Goal: Task Accomplishment & Management: Manage account settings

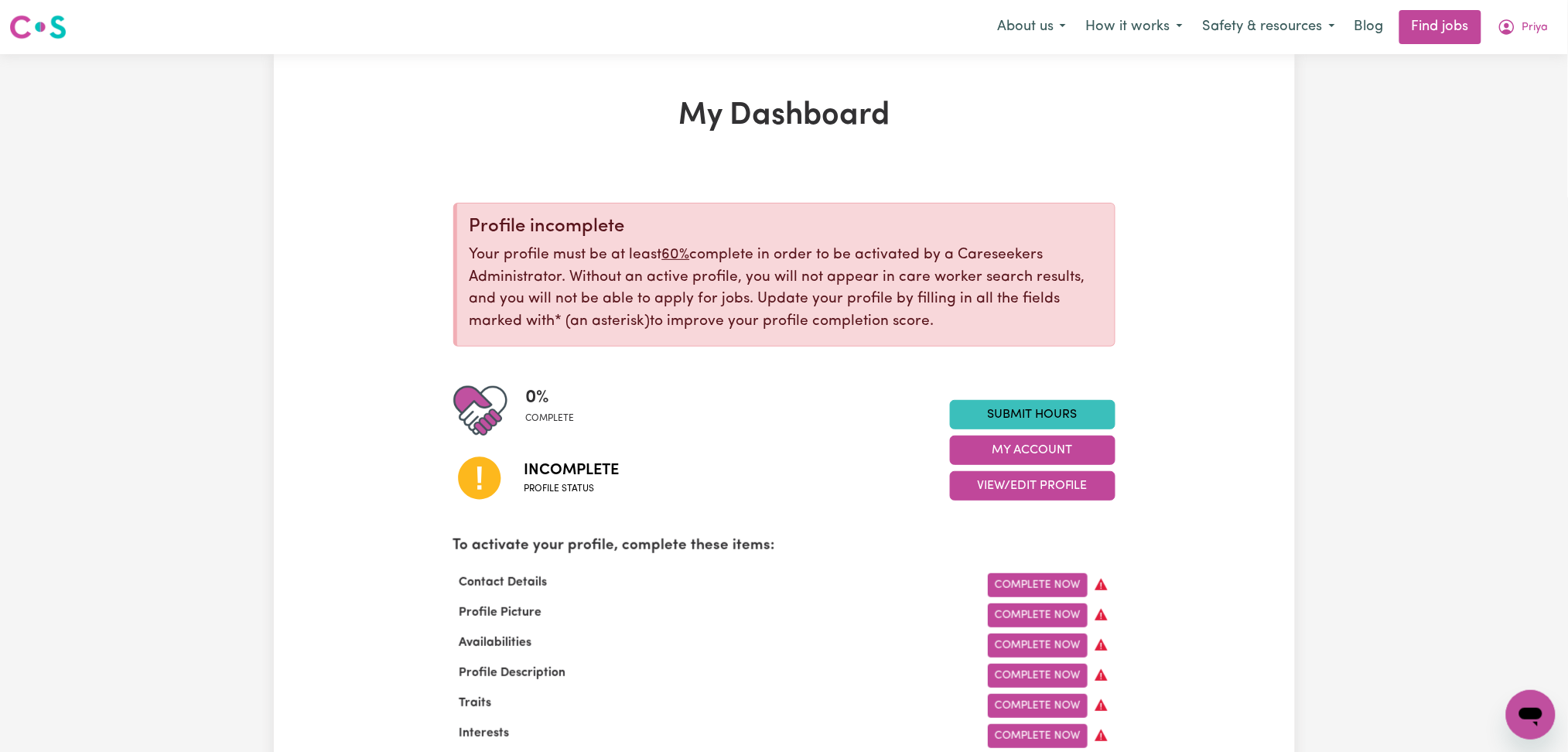
scroll to position [206, 0]
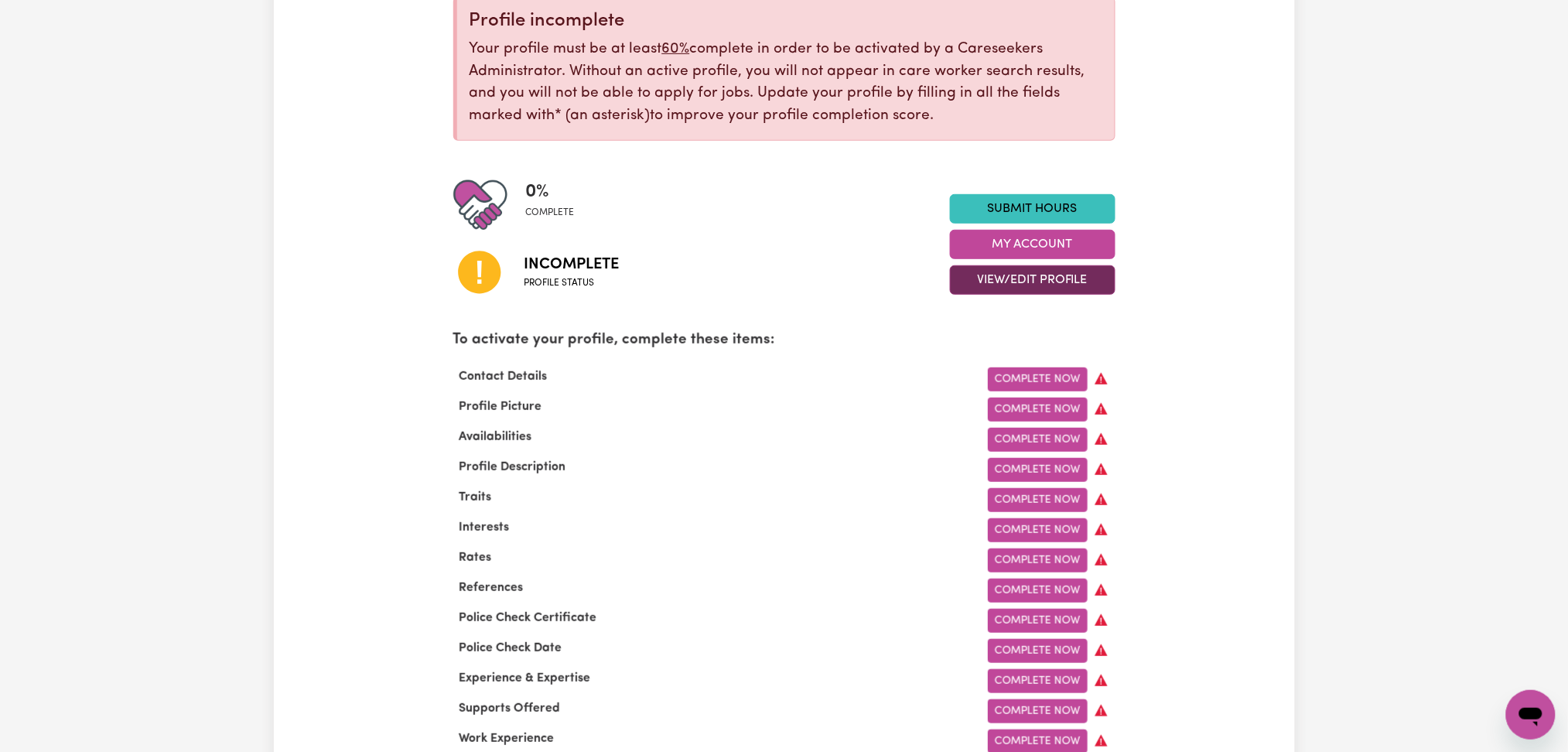
click at [998, 270] on button "View/Edit Profile" at bounding box center [1032, 279] width 165 height 29
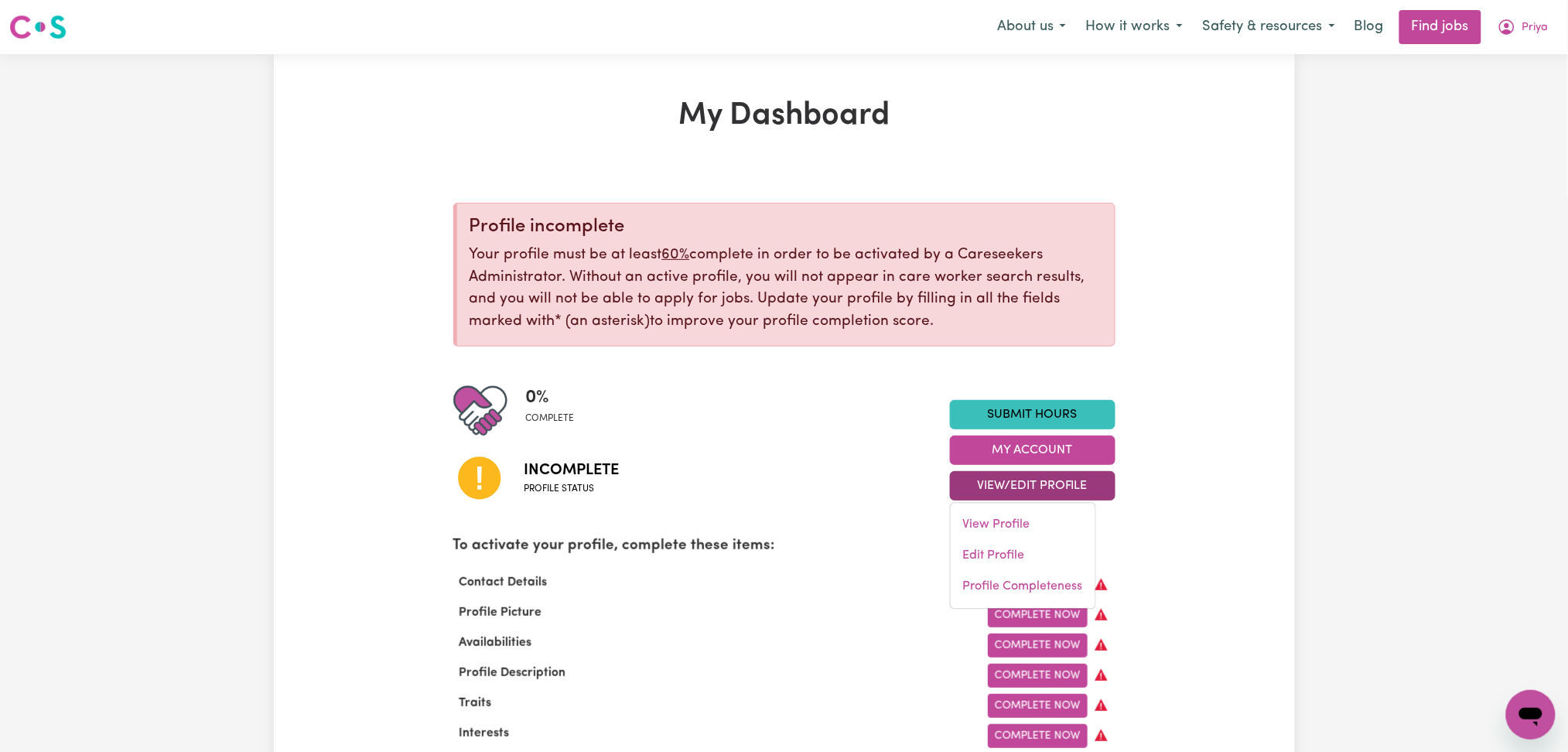
click at [1565, 26] on div "Menu About us How it works Safety & resources Blog Find jobs Priya" at bounding box center [784, 27] width 1568 height 36
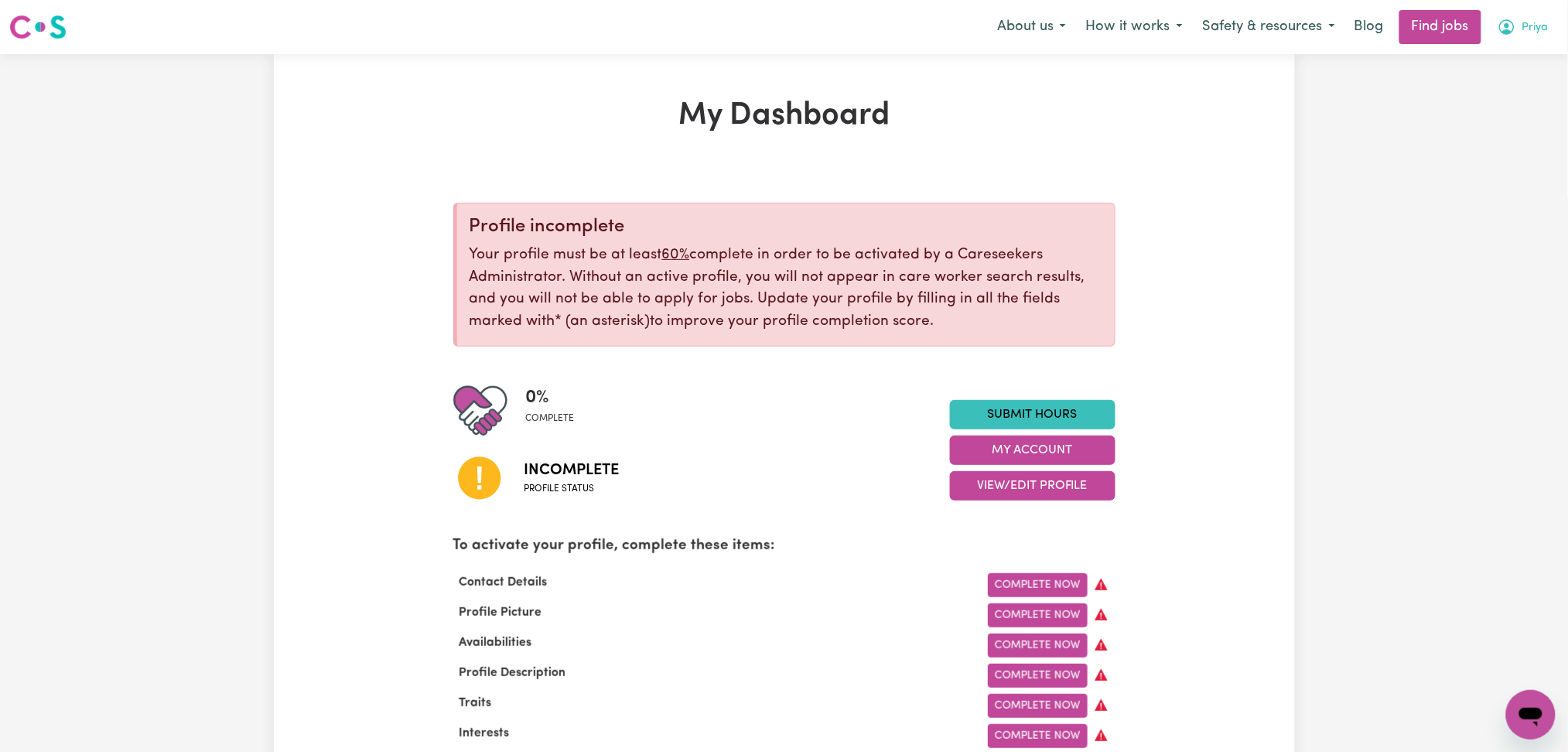
click at [1553, 26] on button "Priya" at bounding box center [1522, 27] width 71 height 32
click at [1501, 104] on link "Logout" at bounding box center [1496, 118] width 122 height 29
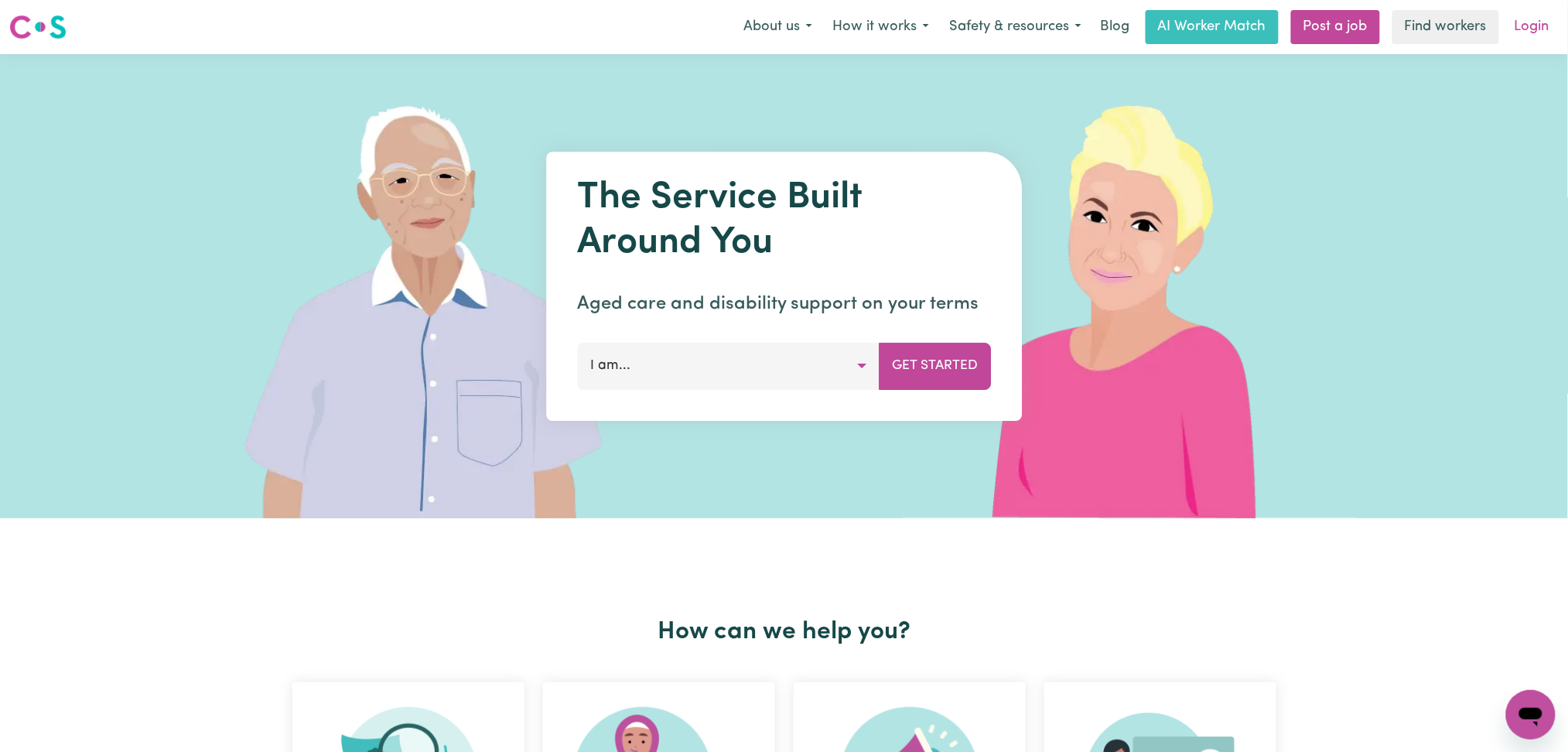
click at [1544, 34] on link "Login" at bounding box center [1531, 27] width 53 height 34
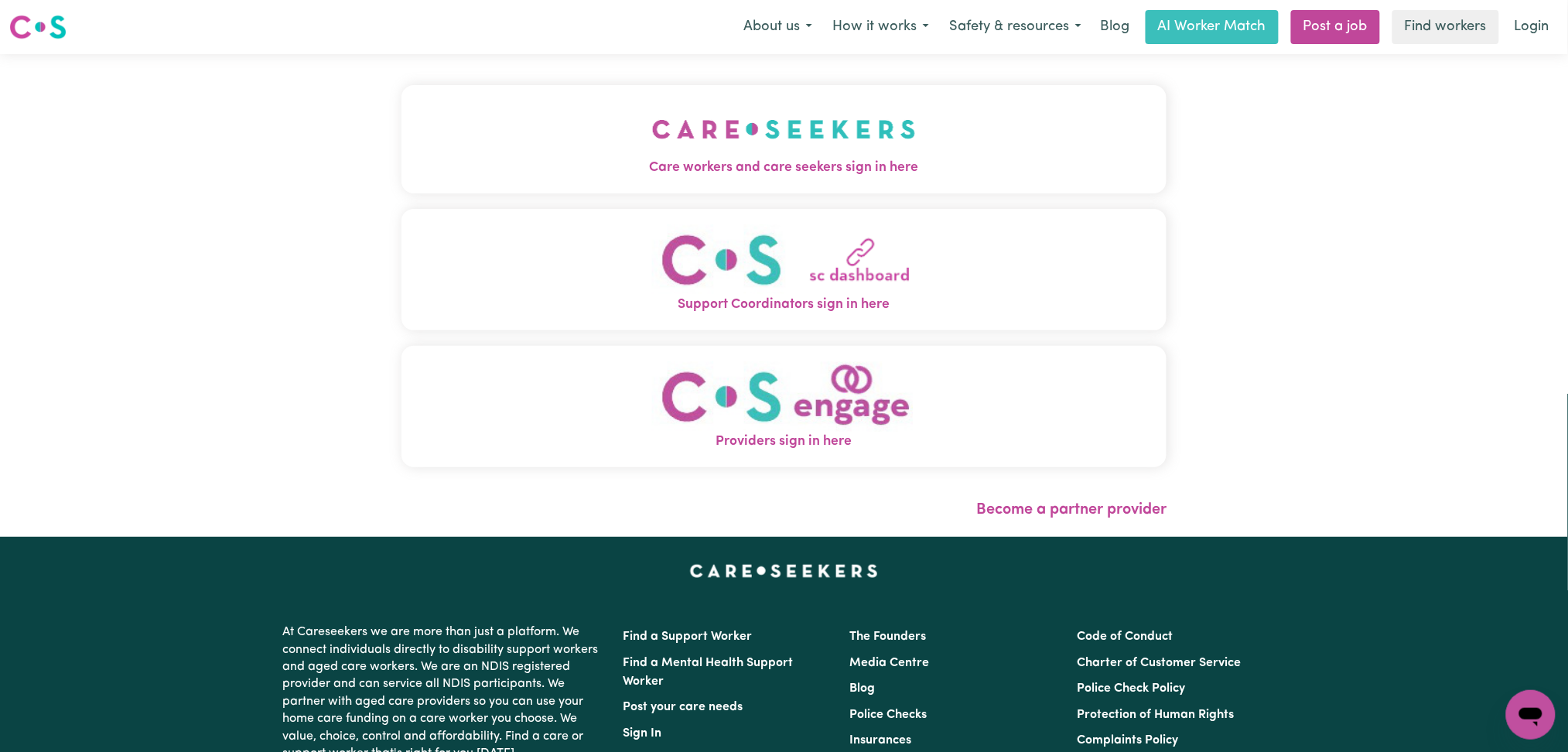
click at [650, 174] on span "Care workers and care seekers sign in here" at bounding box center [784, 168] width 766 height 20
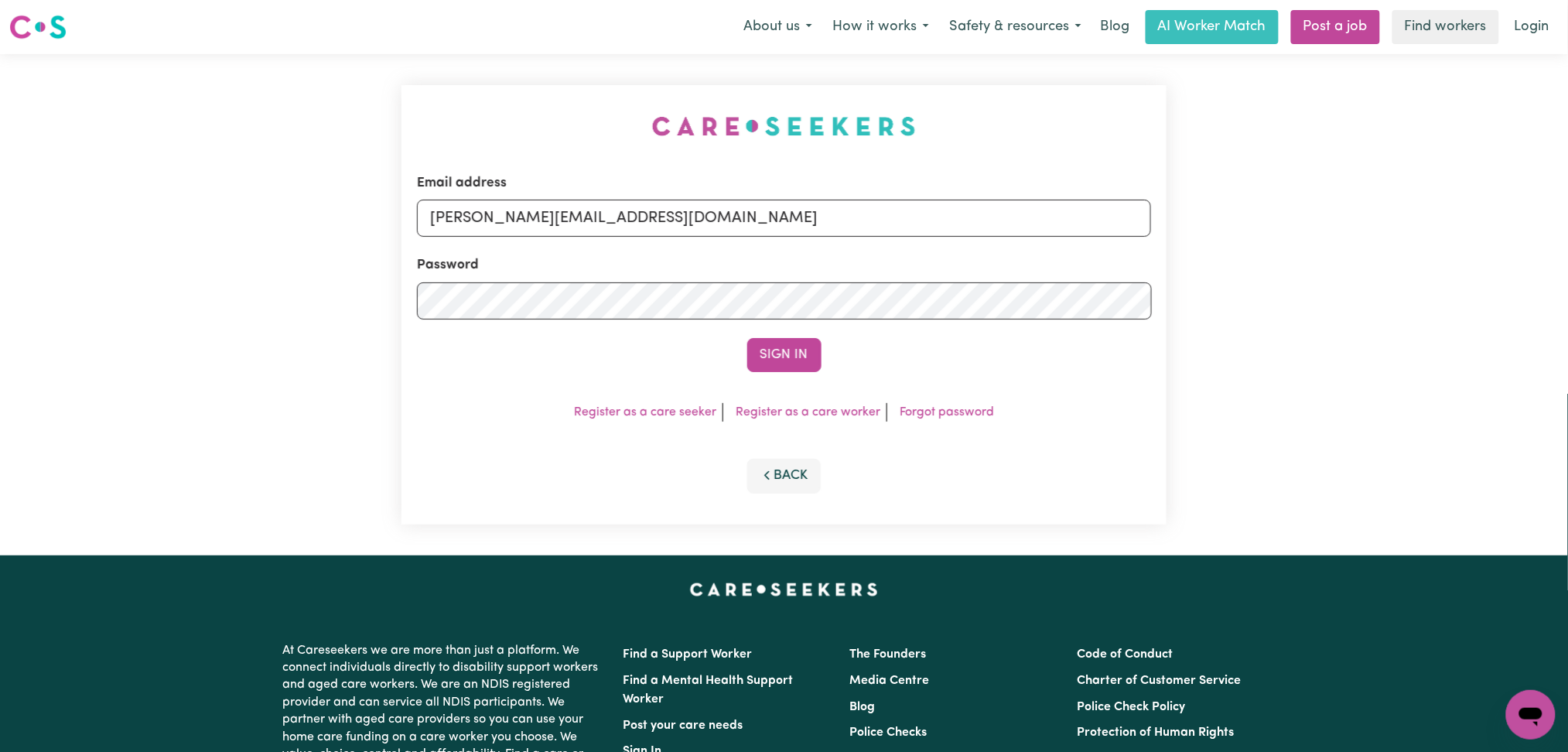
click at [554, 255] on div "Password" at bounding box center [784, 287] width 735 height 64
click at [538, 227] on input "[PERSON_NAME][EMAIL_ADDRESS][DOMAIN_NAME]" at bounding box center [784, 218] width 735 height 37
drag, startPoint x: 509, startPoint y: 212, endPoint x: 930, endPoint y: 243, distance: 421.8
click at [930, 243] on form "Email address Superuser~[EMAIL_ADDRESS][DOMAIN_NAME] Password Sign In" at bounding box center [784, 272] width 735 height 199
type input "Superuser~[EMAIL_ADDRESS][DOMAIN_NAME]"
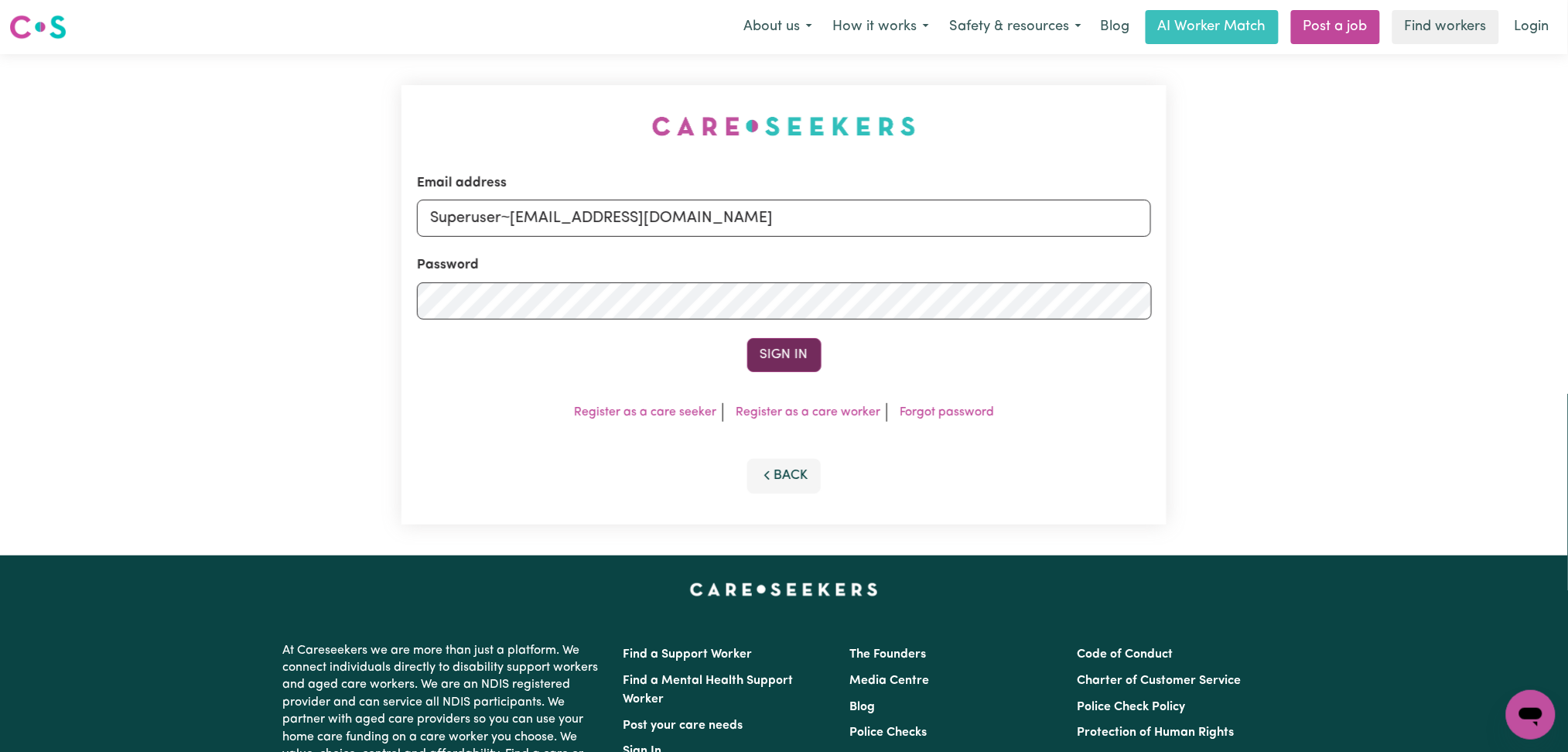
click at [780, 360] on button "Sign In" at bounding box center [784, 355] width 74 height 34
